Goal: Task Accomplishment & Management: Manage account settings

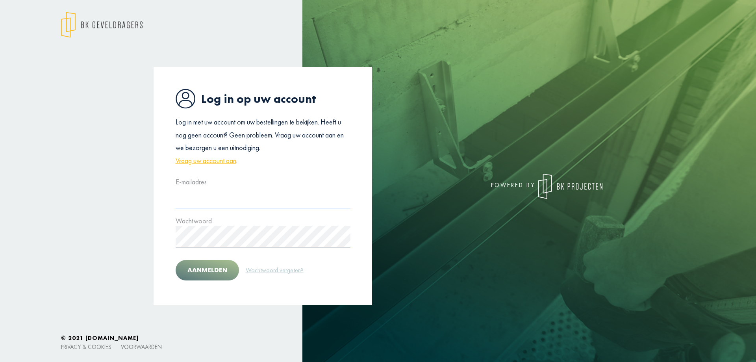
type input "**********"
click at [207, 269] on button "Aanmelden" at bounding box center [207, 270] width 63 height 20
click at [207, 269] on div at bounding box center [378, 181] width 756 height 362
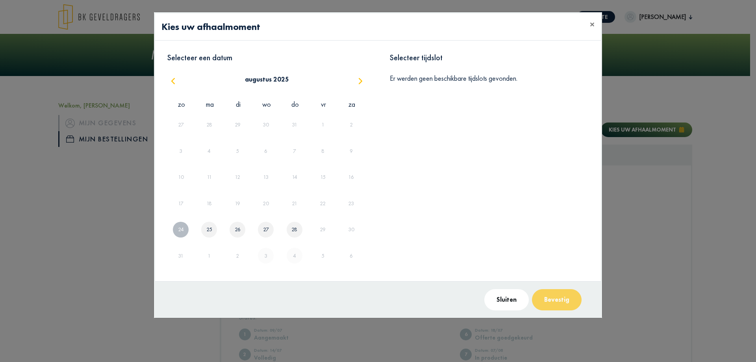
click at [210, 228] on link "25" at bounding box center [209, 229] width 9 height 13
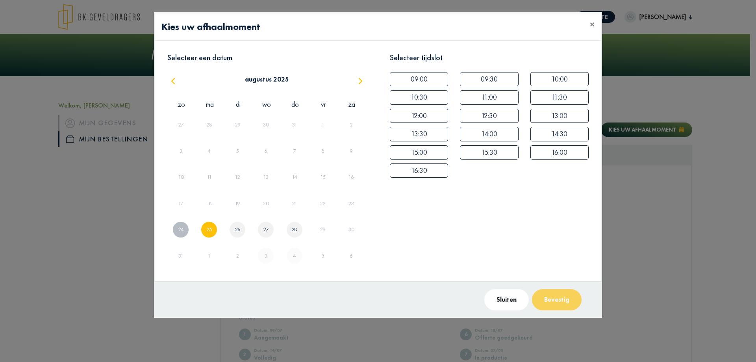
click at [564, 76] on button "10:00" at bounding box center [559, 79] width 58 height 14
click at [553, 297] on button "Bevestig" at bounding box center [557, 299] width 50 height 21
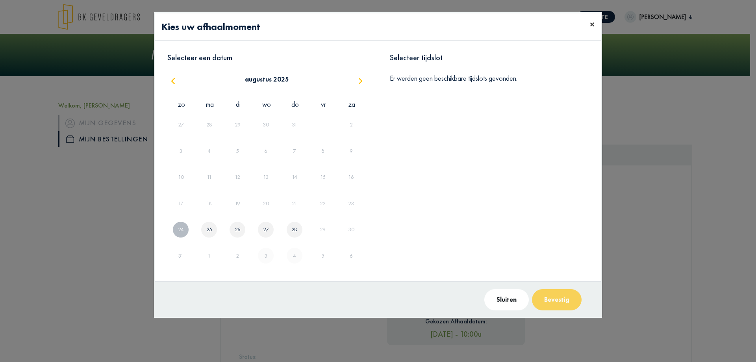
click at [591, 24] on span "×" at bounding box center [592, 24] width 5 height 12
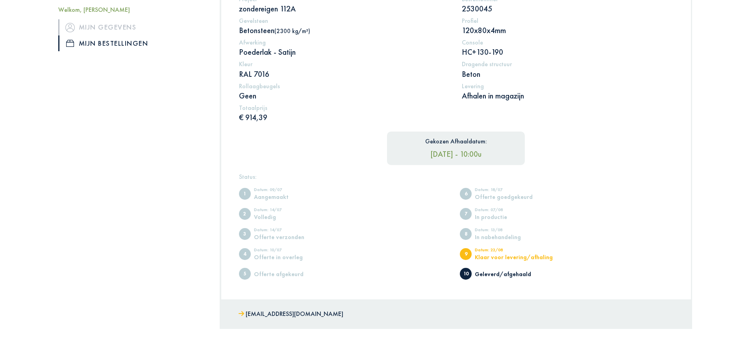
scroll to position [197, 0]
